Goal: Information Seeking & Learning: Find specific fact

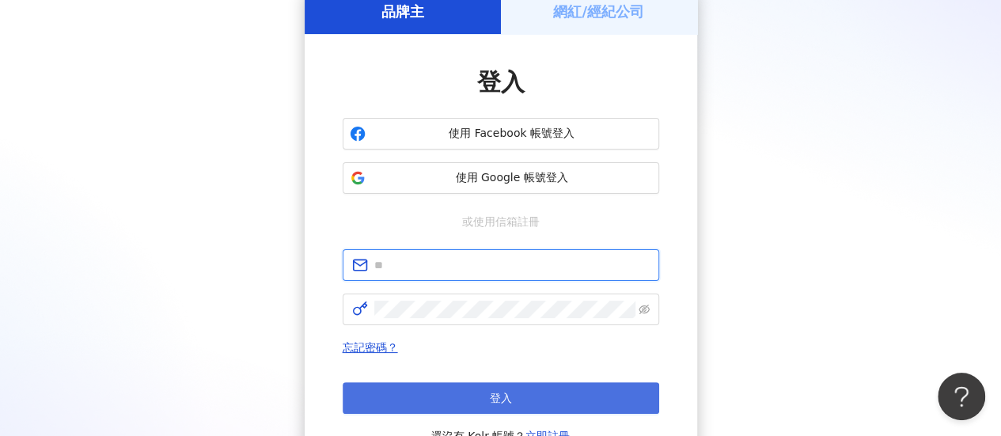
type input "**********"
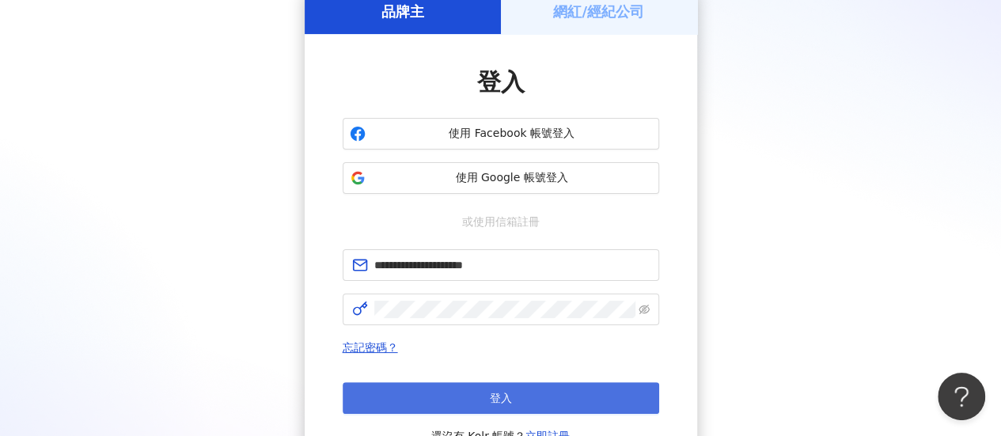
click at [509, 395] on span "登入" at bounding box center [501, 398] width 22 height 13
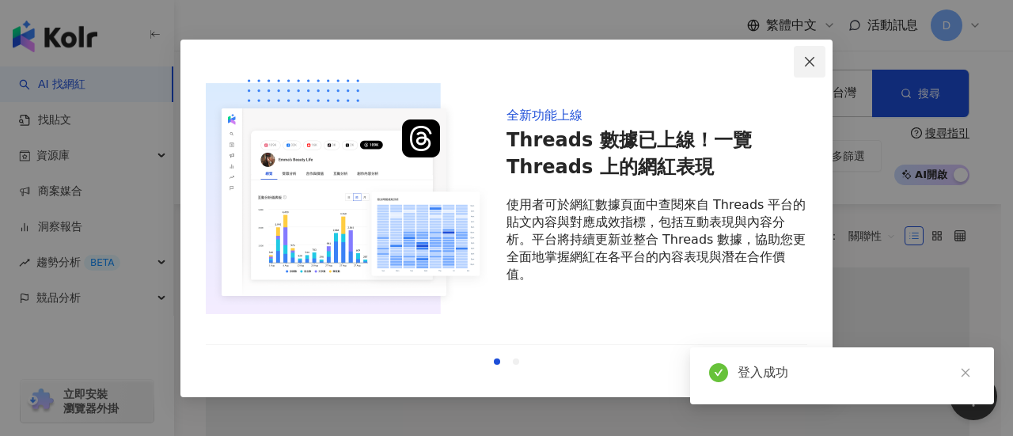
click at [811, 64] on icon "close" at bounding box center [810, 61] width 13 height 13
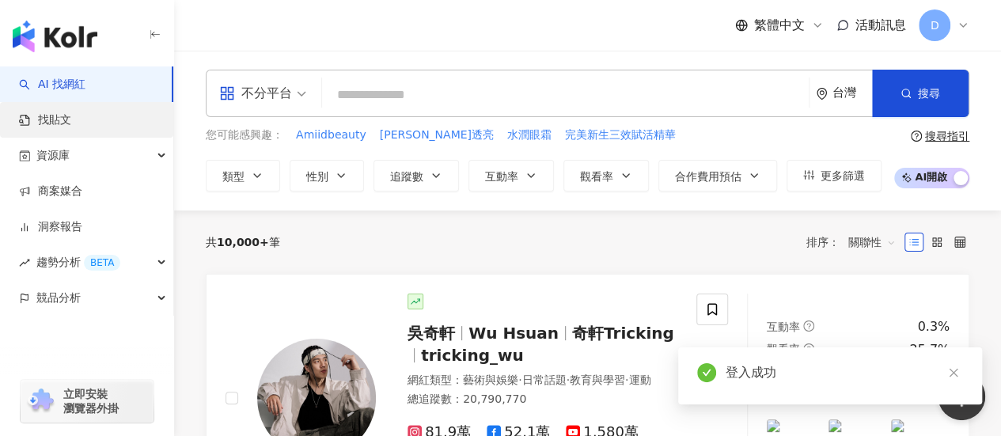
click at [71, 116] on link "找貼文" at bounding box center [45, 120] width 52 height 16
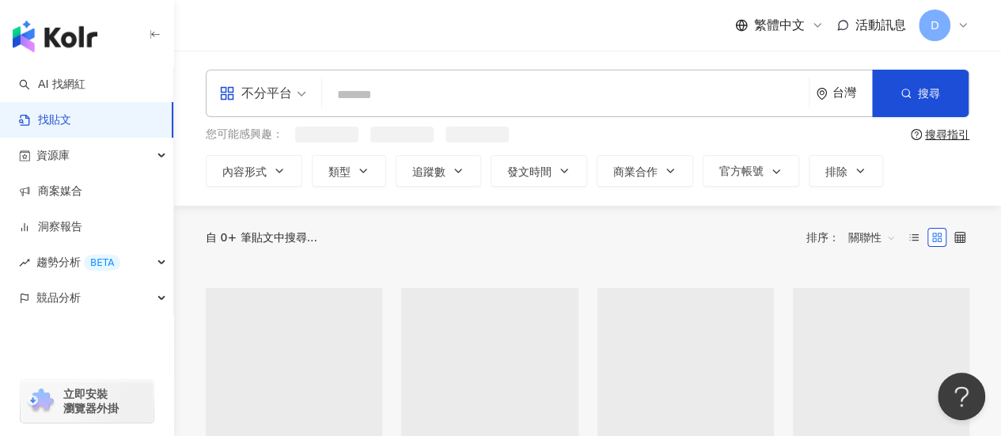
click at [491, 105] on input "search" at bounding box center [566, 95] width 474 height 34
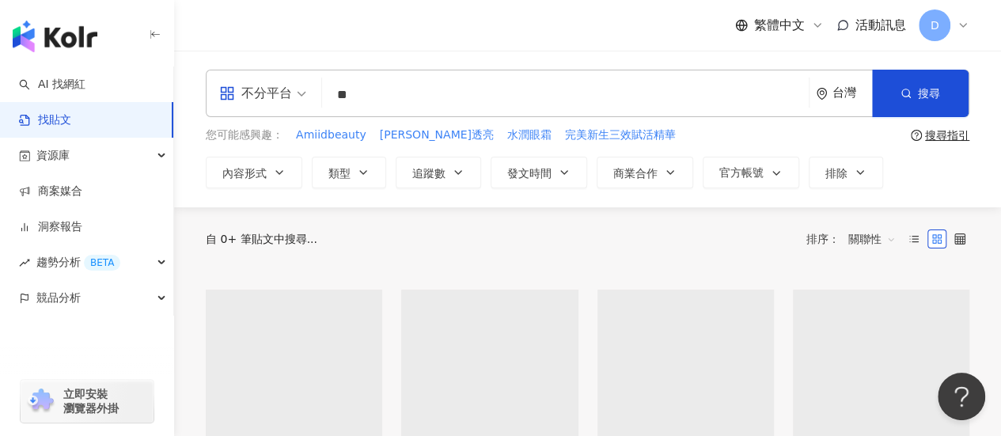
type input "*"
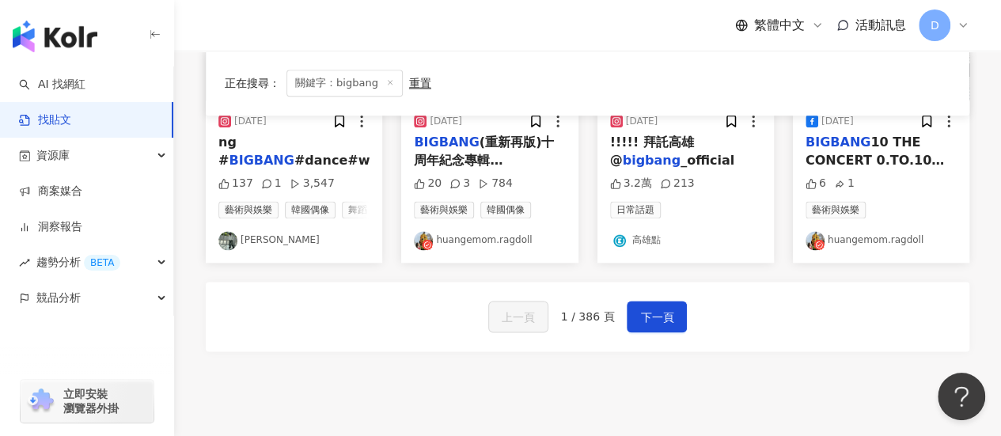
scroll to position [960, 0]
click at [662, 326] on span "下一頁" at bounding box center [656, 316] width 33 height 19
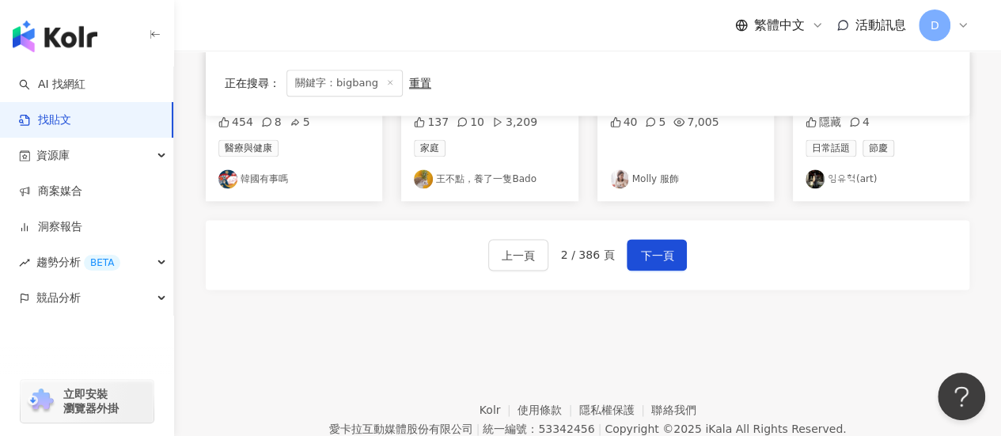
scroll to position [1016, 0]
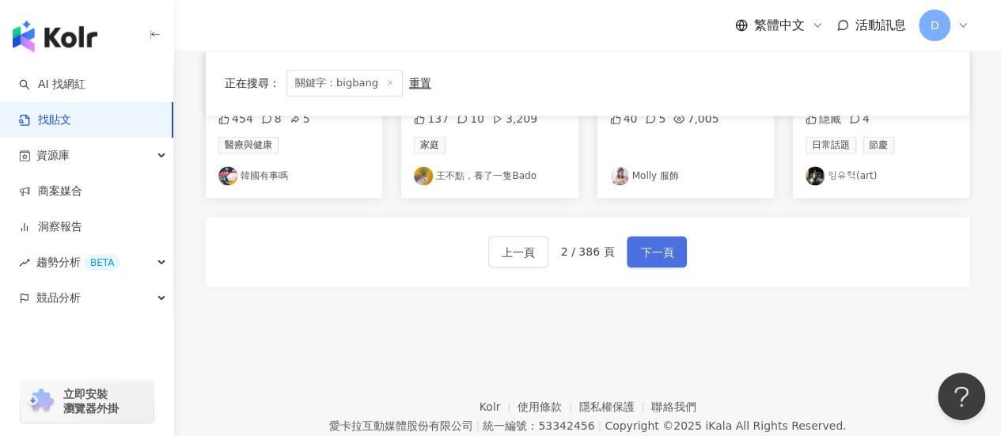
click at [667, 257] on span "下一頁" at bounding box center [656, 252] width 33 height 19
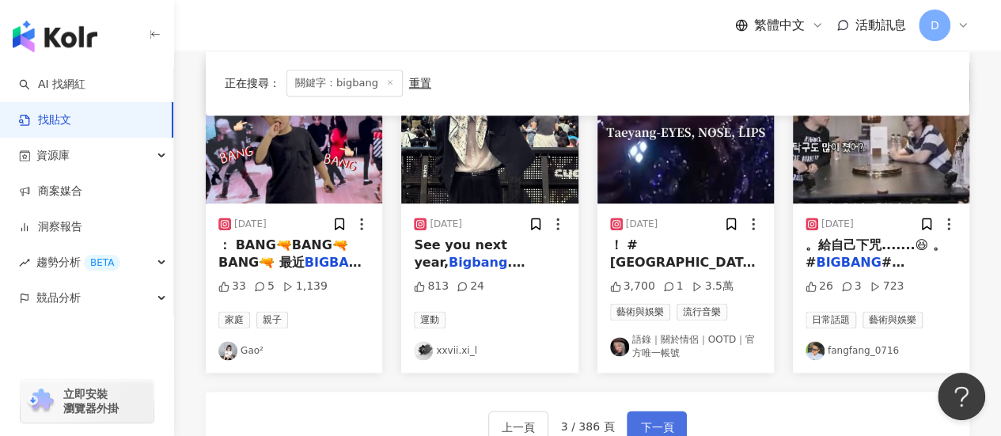
scroll to position [914, 0]
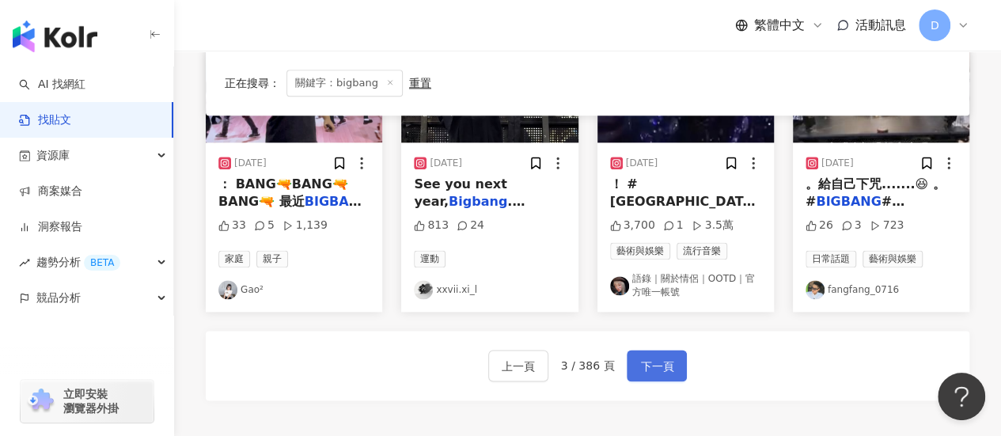
click at [640, 362] on span "下一頁" at bounding box center [656, 366] width 33 height 19
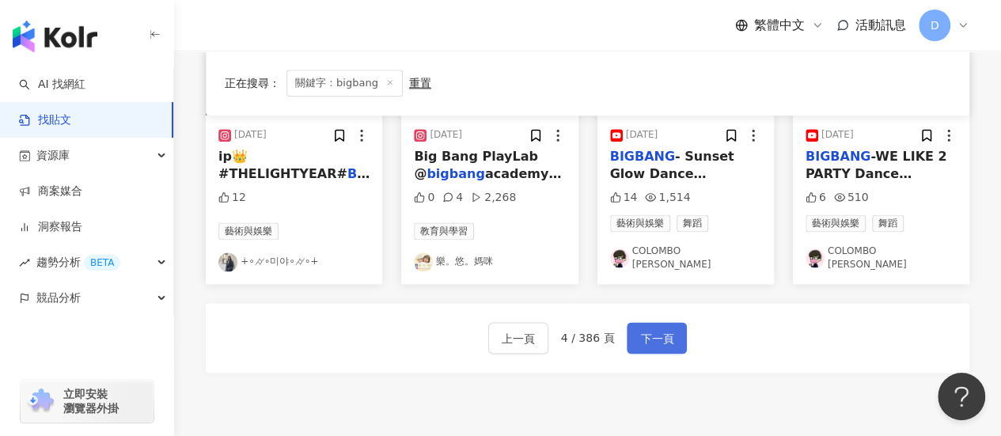
scroll to position [939, 0]
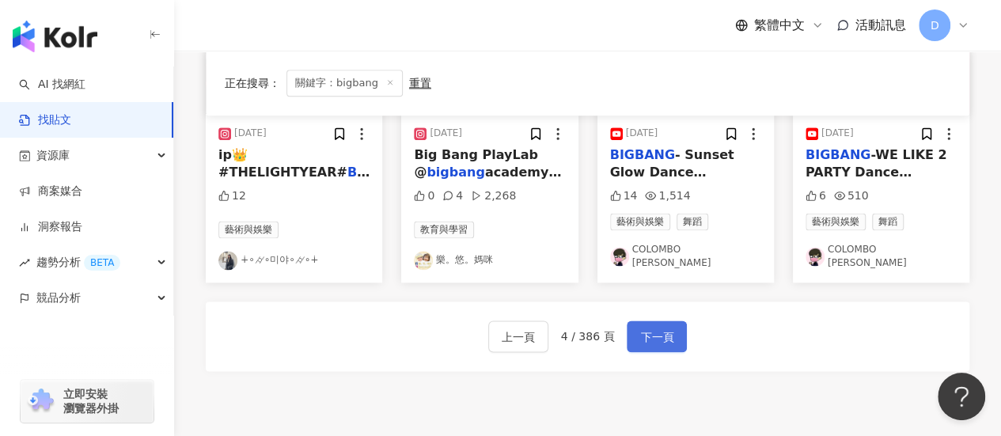
click at [662, 331] on span "下一頁" at bounding box center [656, 337] width 33 height 19
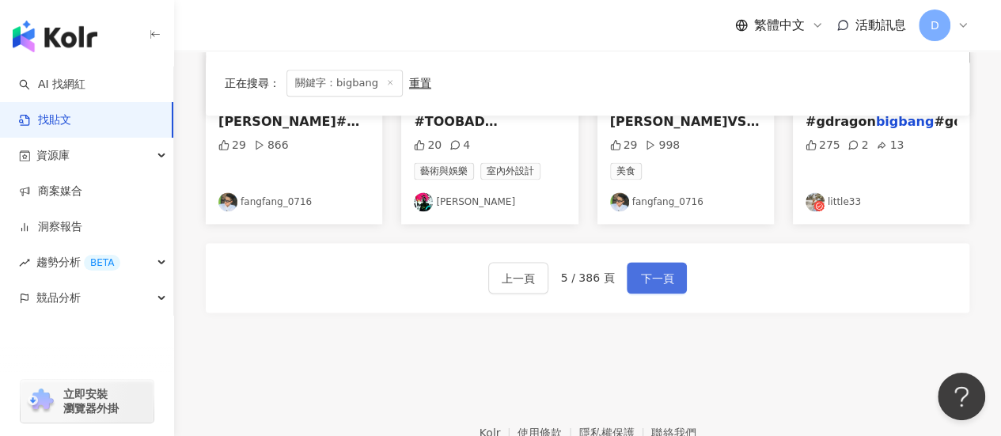
scroll to position [998, 0]
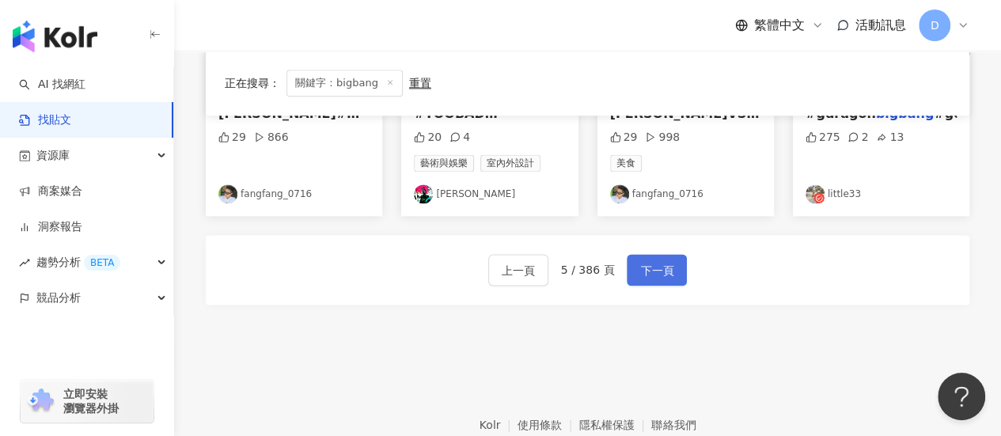
click at [665, 280] on span "下一頁" at bounding box center [656, 270] width 33 height 19
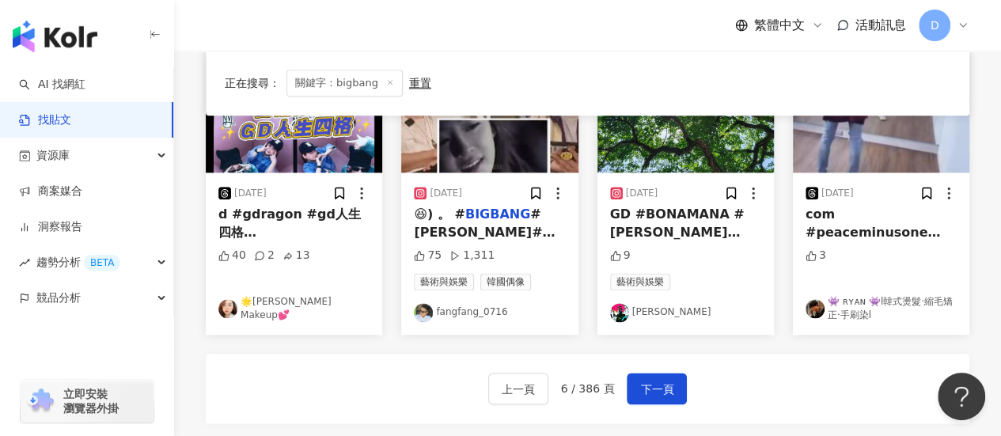
scroll to position [882, 0]
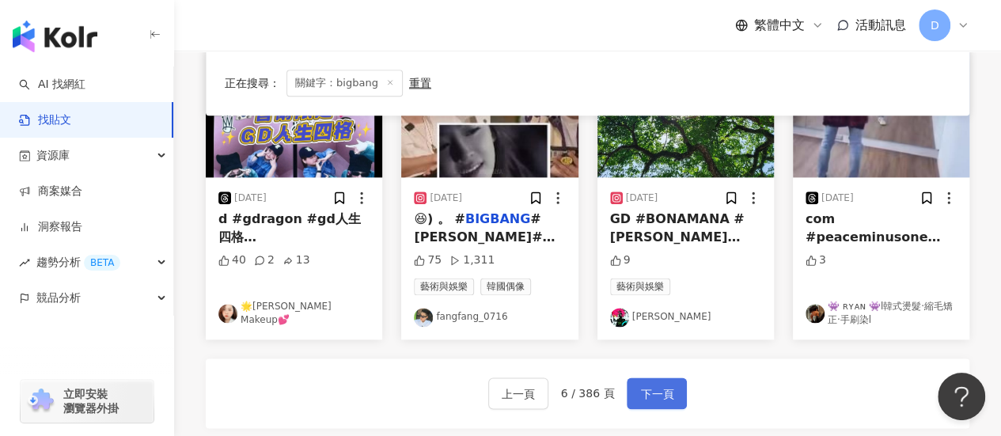
click at [676, 404] on button "下一頁" at bounding box center [657, 394] width 60 height 32
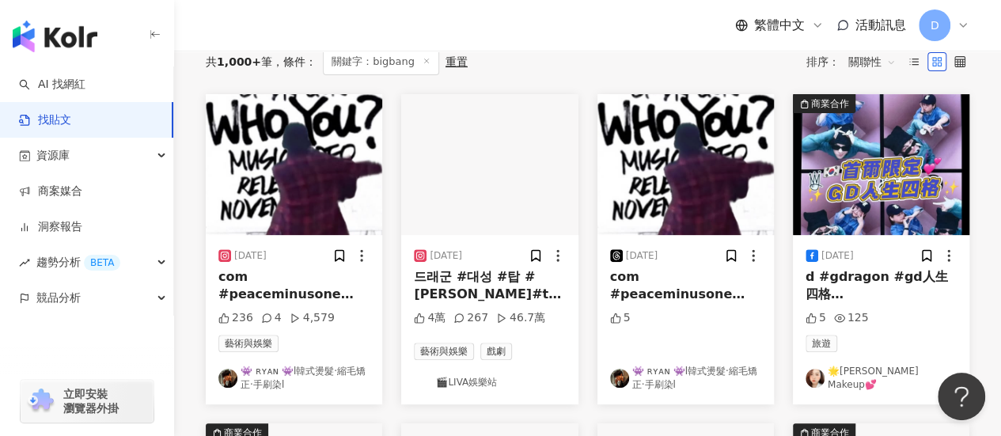
scroll to position [0, 0]
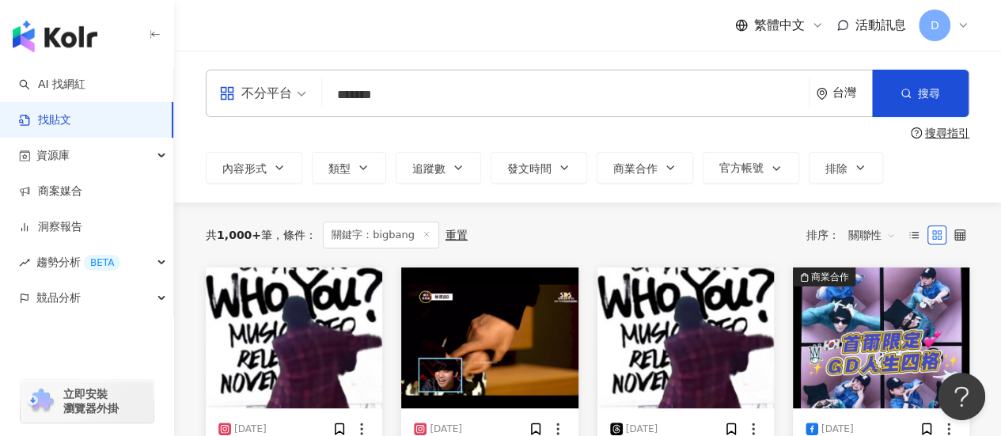
click at [407, 95] on input "*******" at bounding box center [566, 95] width 474 height 34
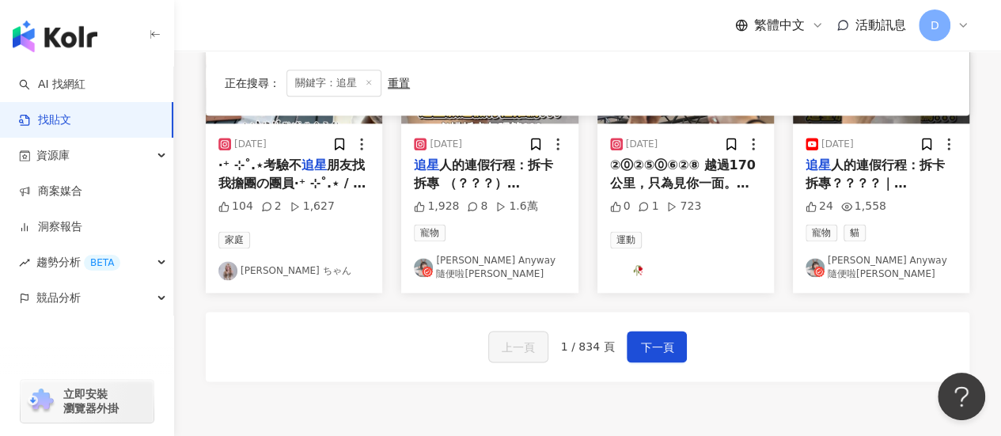
scroll to position [949, 0]
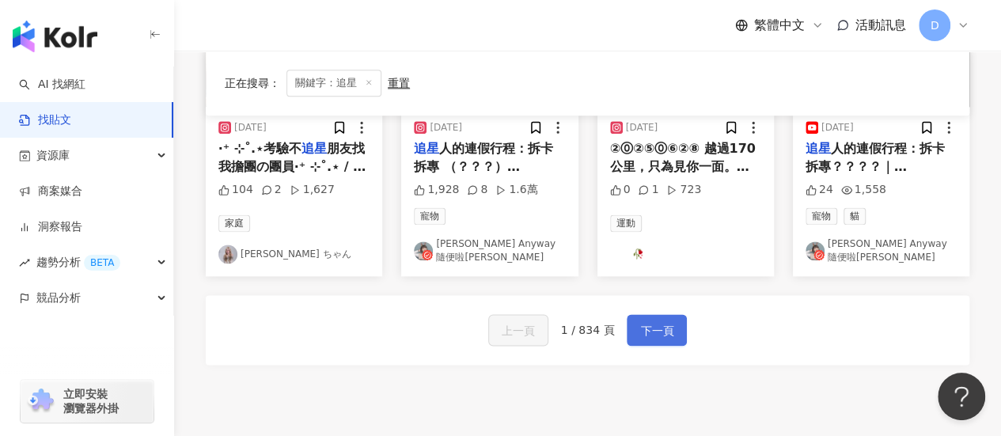
click at [654, 333] on button "下一頁" at bounding box center [657, 330] width 60 height 32
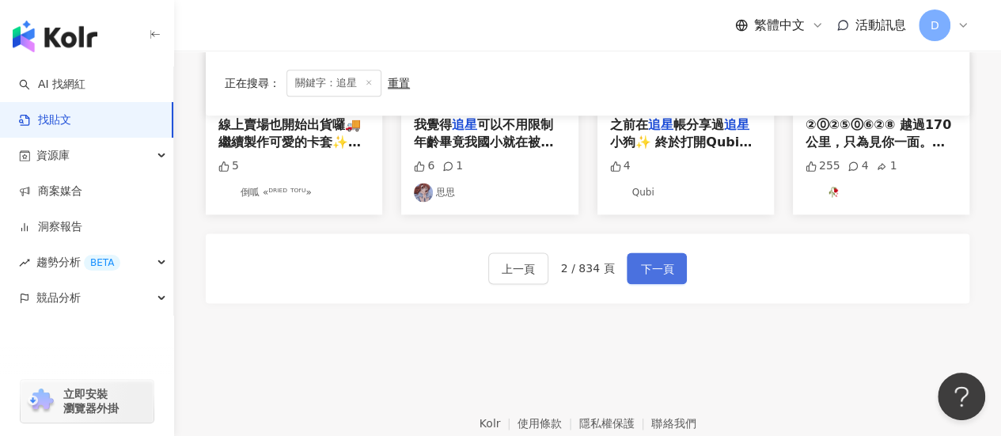
scroll to position [998, 0]
click at [671, 262] on button "下一頁" at bounding box center [657, 268] width 60 height 32
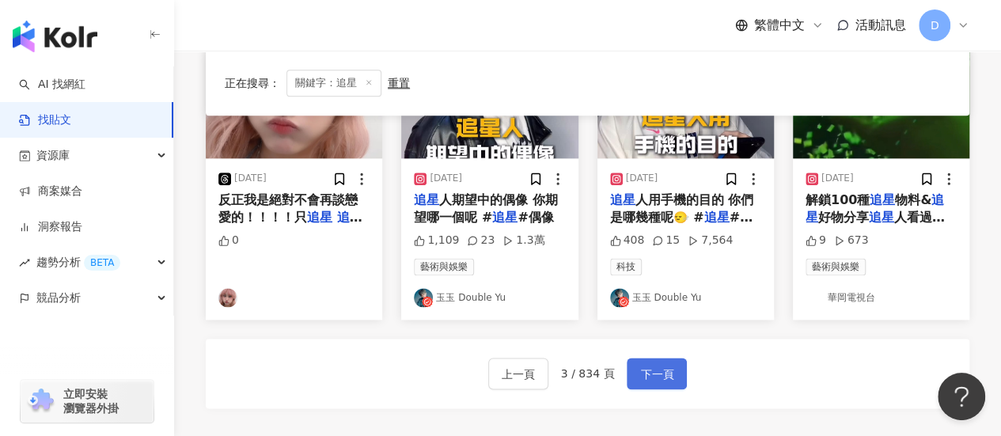
scroll to position [914, 0]
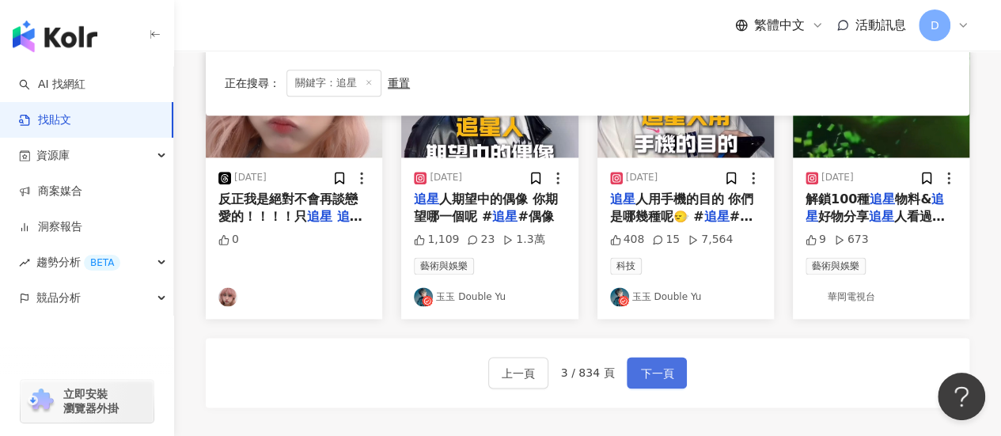
click at [649, 378] on span "下一頁" at bounding box center [656, 373] width 33 height 19
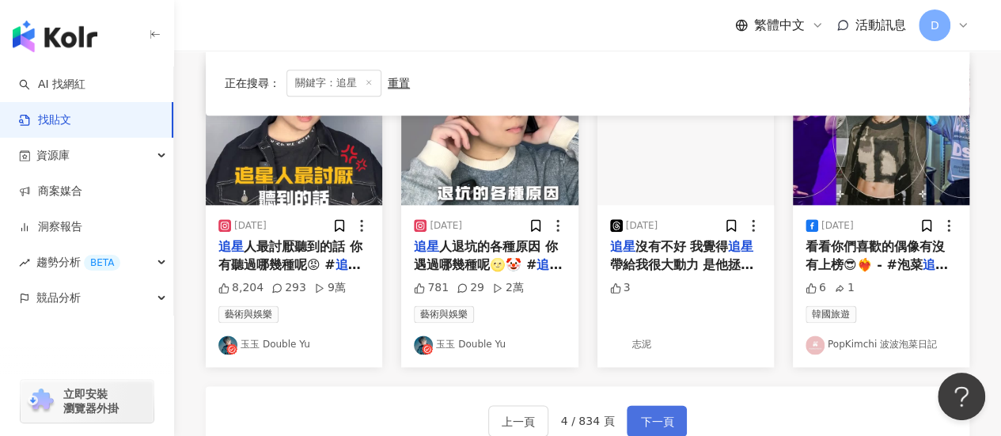
scroll to position [916, 0]
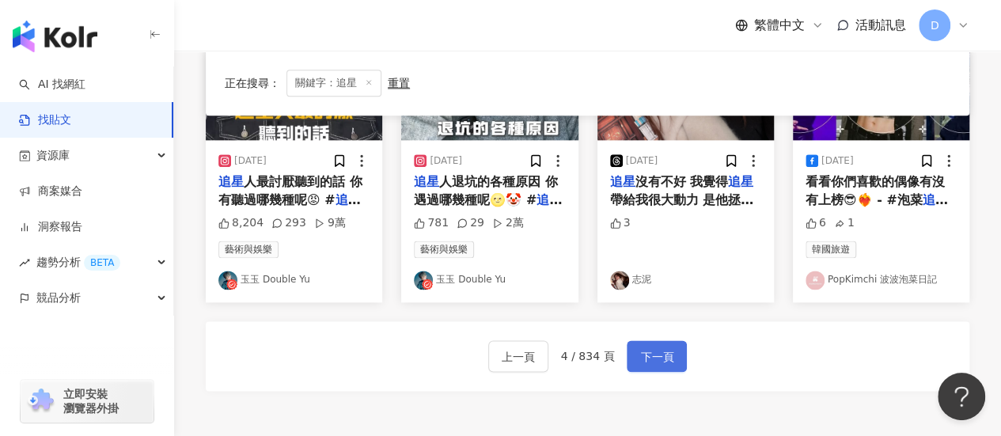
click at [649, 367] on button "下一頁" at bounding box center [657, 356] width 60 height 32
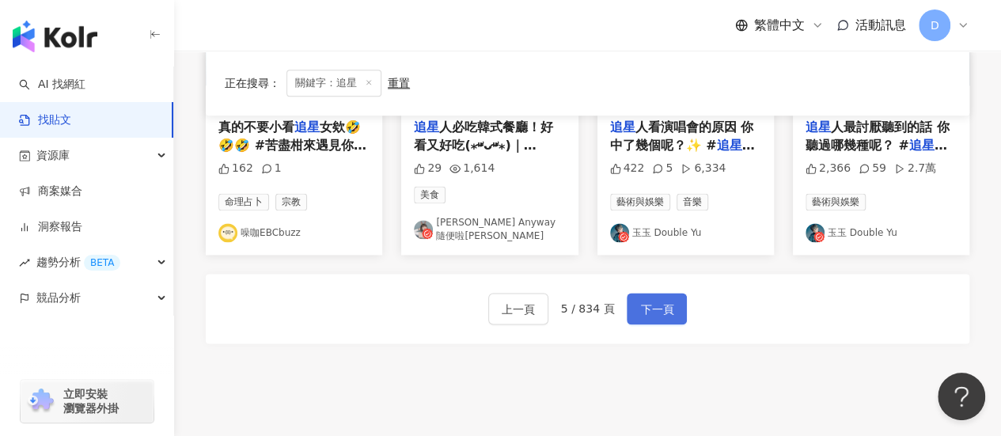
scroll to position [968, 0]
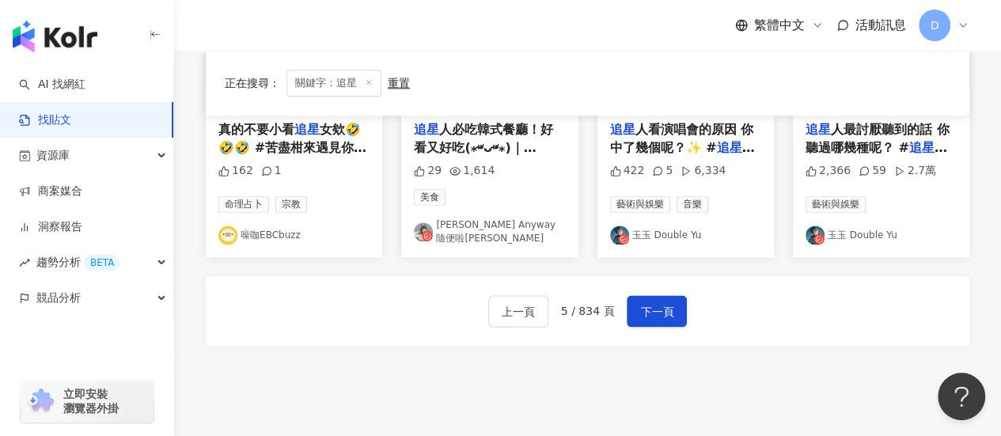
click at [664, 319] on div "上一頁 5 / 834 頁 下一頁" at bounding box center [588, 311] width 764 height 70
click at [663, 308] on span "下一頁" at bounding box center [656, 311] width 33 height 19
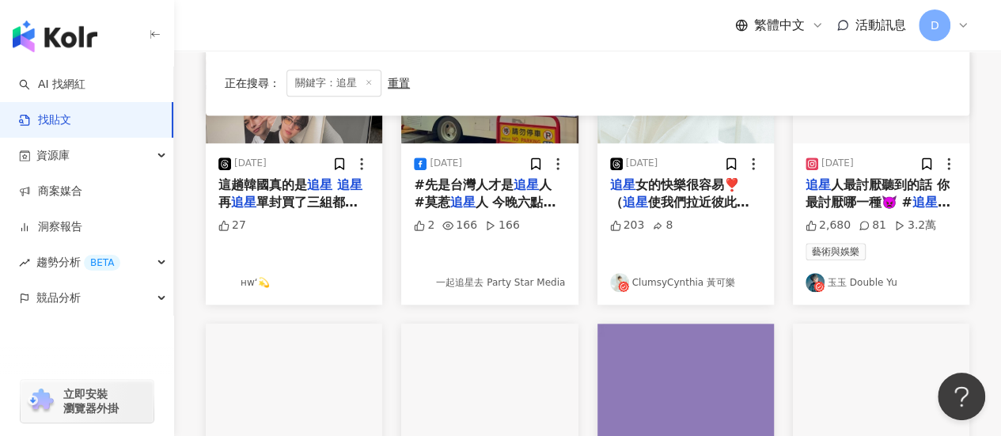
scroll to position [1083, 0]
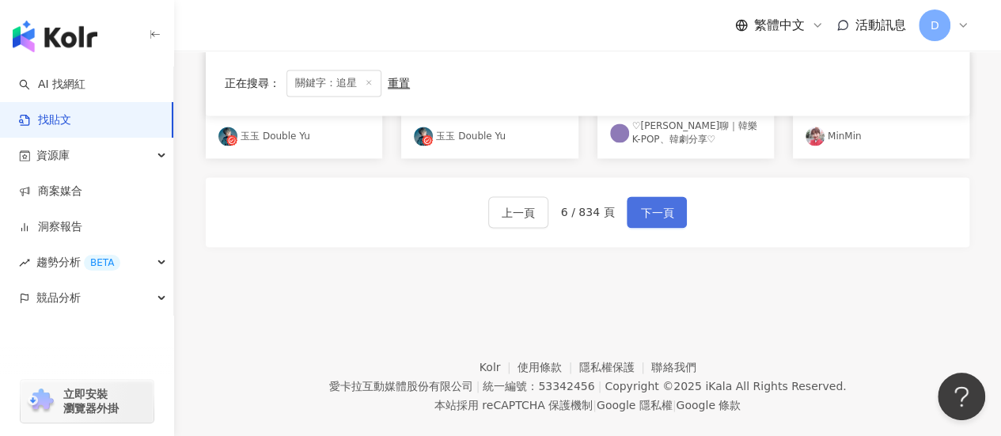
click at [659, 197] on button "下一頁" at bounding box center [657, 212] width 60 height 32
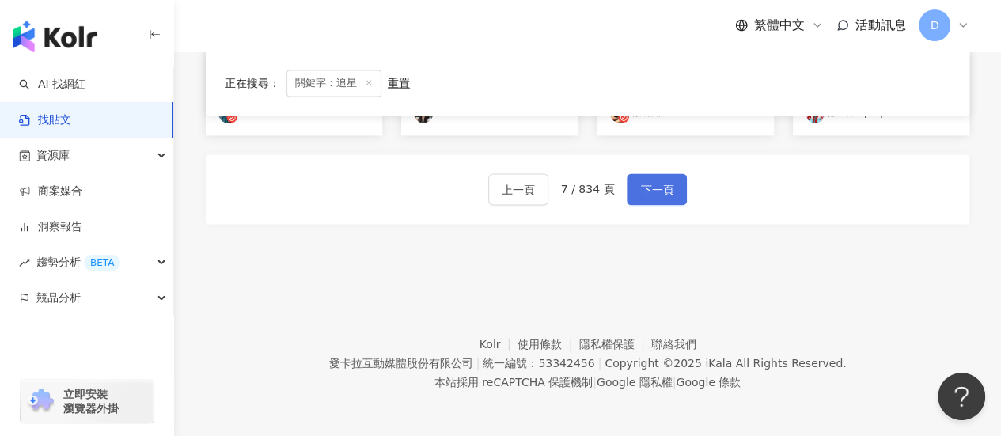
click at [648, 196] on span "下一頁" at bounding box center [656, 190] width 33 height 19
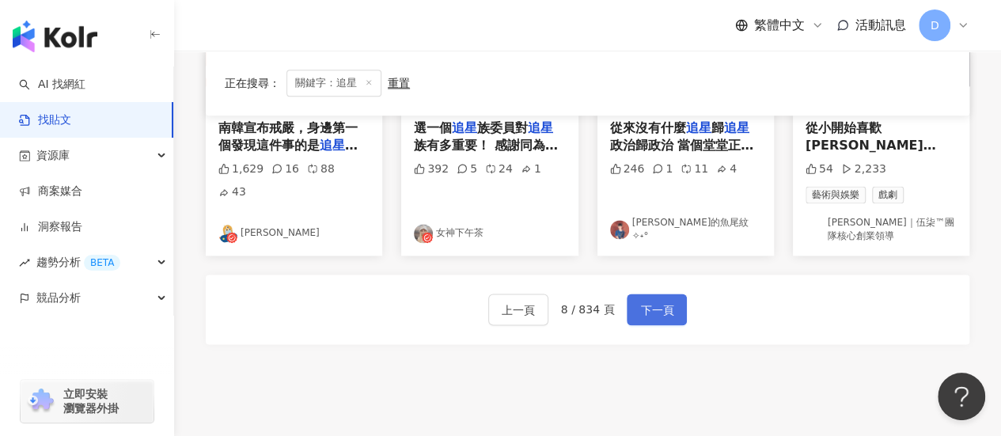
scroll to position [1098, 0]
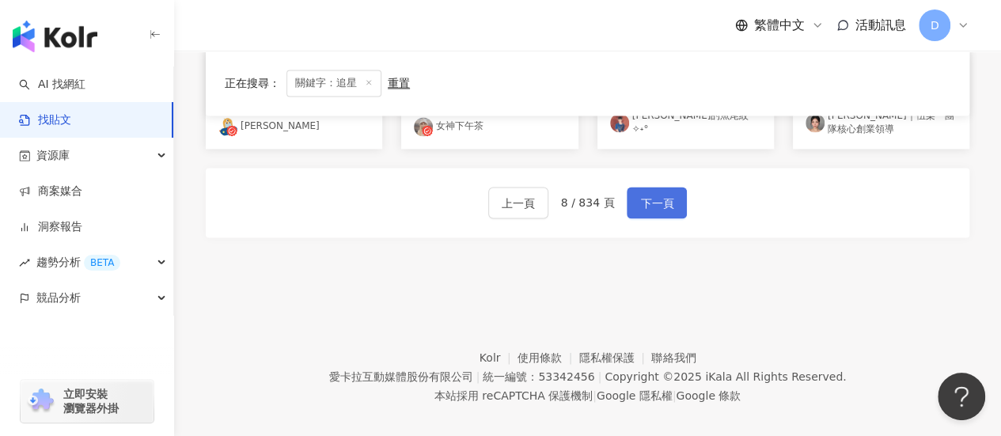
click at [648, 194] on span "下一頁" at bounding box center [656, 203] width 33 height 19
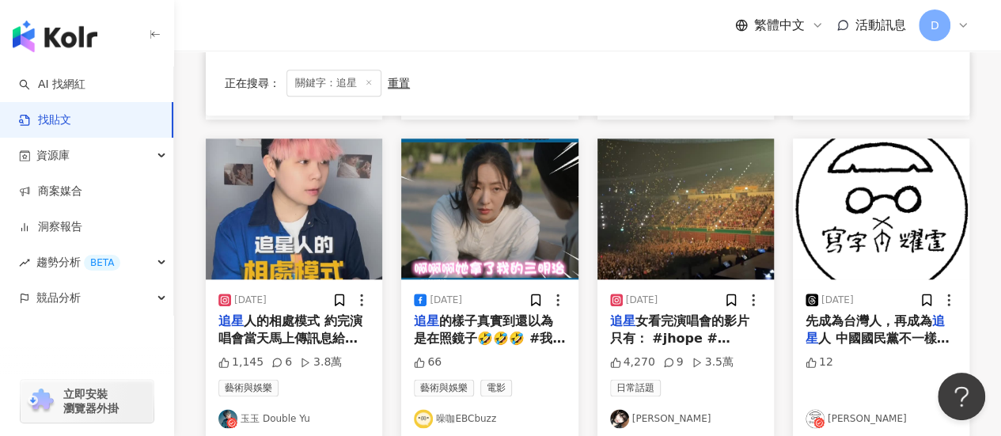
scroll to position [1083, 0]
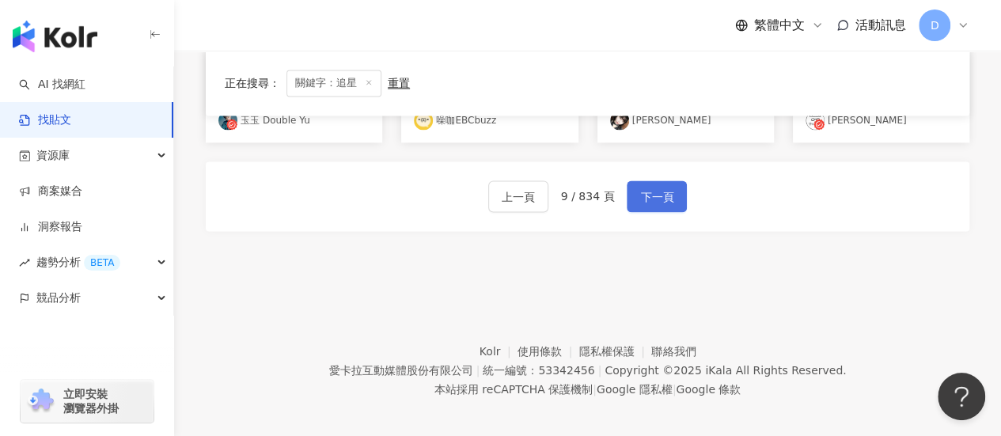
click at [631, 200] on button "下一頁" at bounding box center [657, 197] width 60 height 32
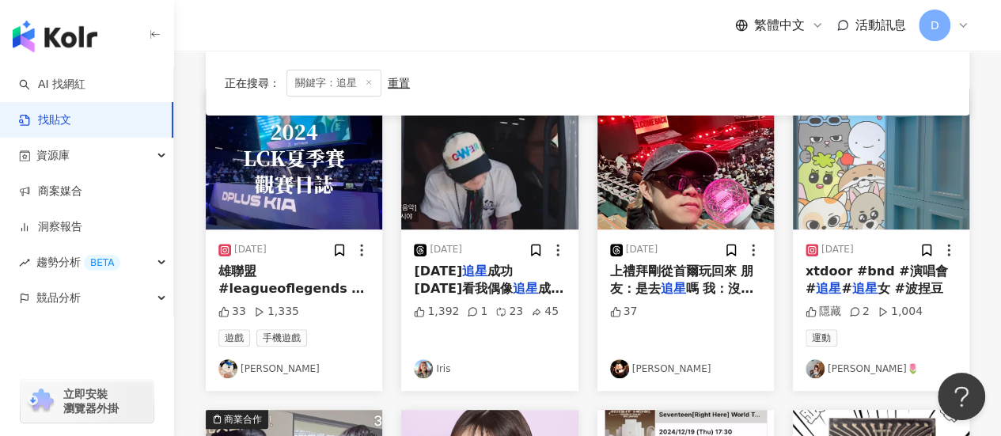
scroll to position [184, 0]
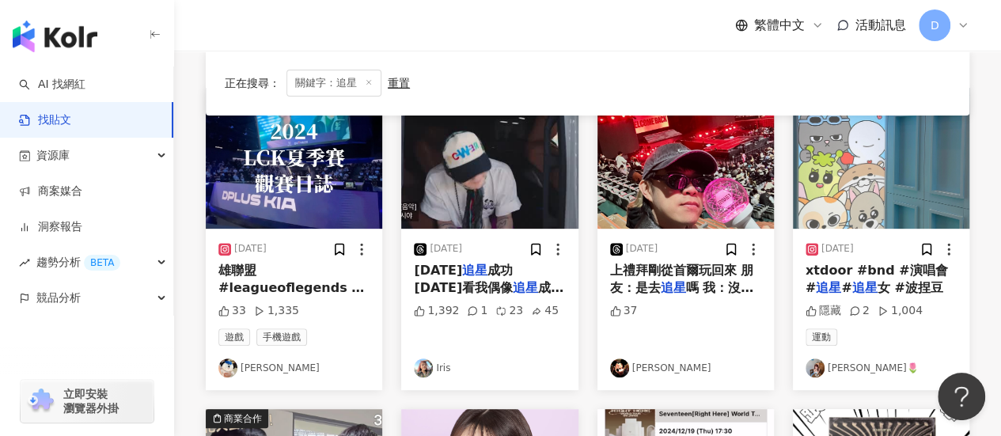
click at [429, 303] on div "1,392" at bounding box center [436, 311] width 45 height 16
click at [442, 295] on span "成功😍 權順榮那個藏不住的嘴角有夠可愛🥹 [PERSON_NAME]權氏要合作了嗎🥰" at bounding box center [489, 323] width 150 height 86
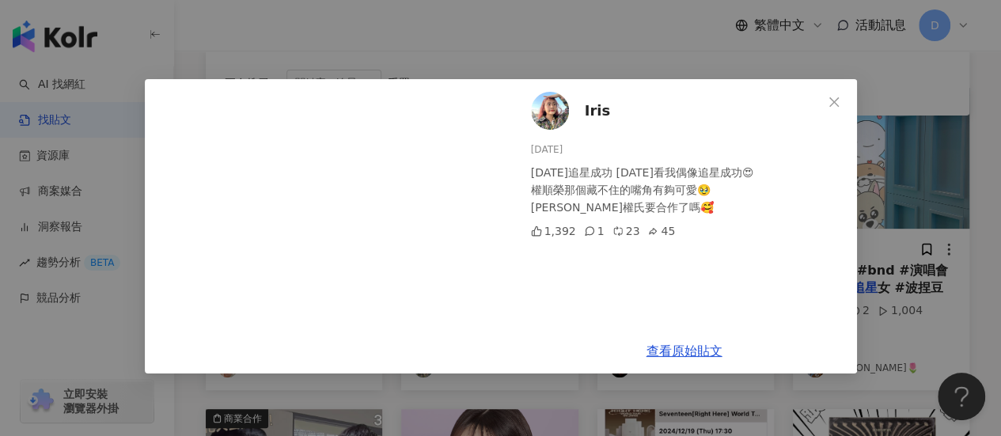
click at [880, 178] on div "Iris [DATE] [DATE]追星成功 [DATE]看我偶像追星成功😍 權順榮那個藏不住的嘴角有夠可愛🥹 [PERSON_NAME]權氏要合作了嗎🥰 1…" at bounding box center [500, 218] width 1001 height 436
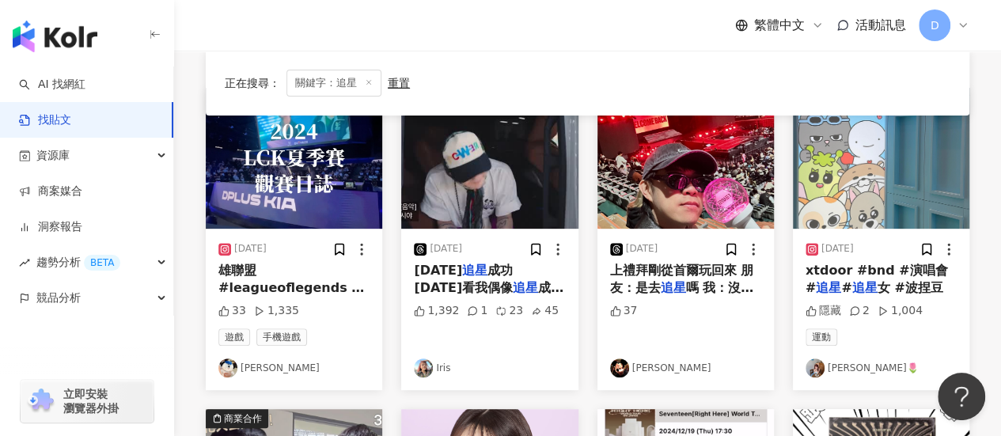
scroll to position [0, 0]
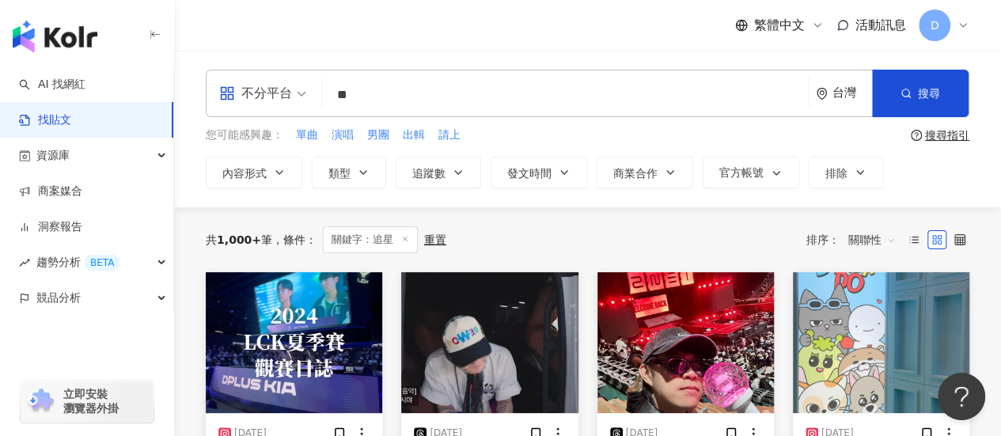
click at [401, 93] on input "**" at bounding box center [566, 95] width 474 height 34
type input "*"
type input "***"
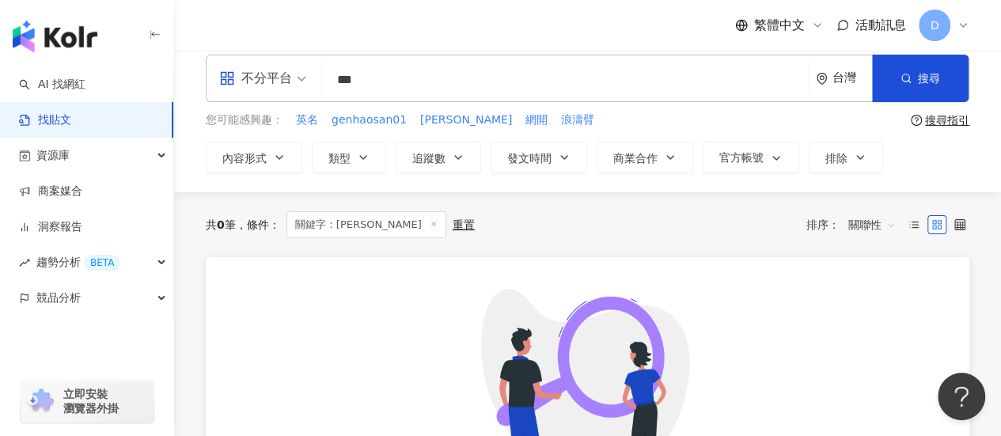
scroll to position [5, 0]
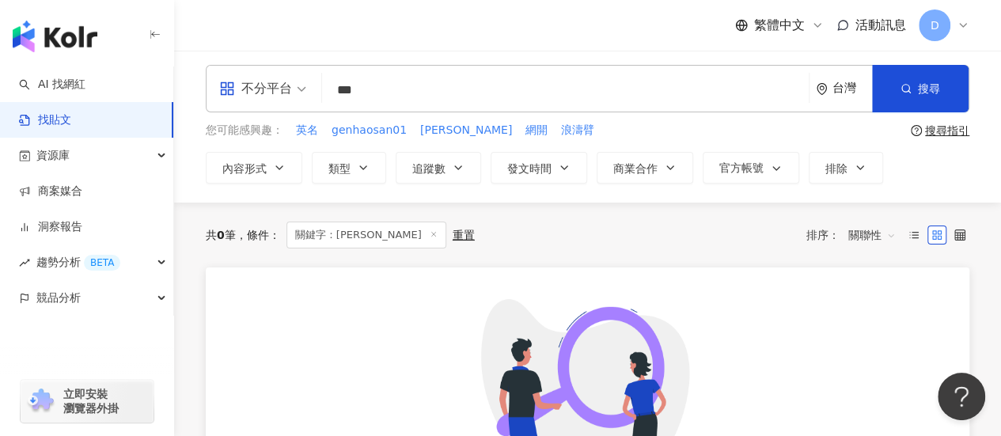
click at [439, 89] on input "***" at bounding box center [566, 90] width 474 height 34
